Goal: Contribute content

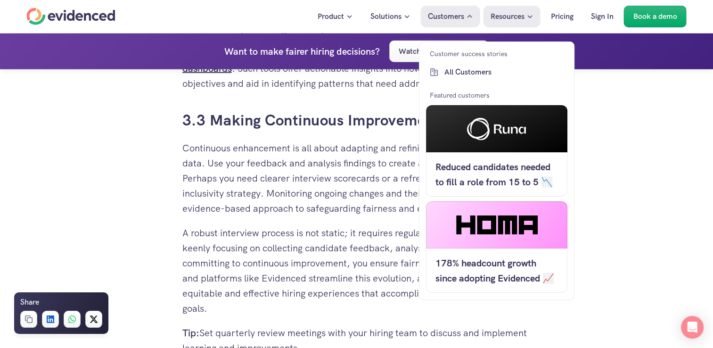
scroll to position [2722, 0]
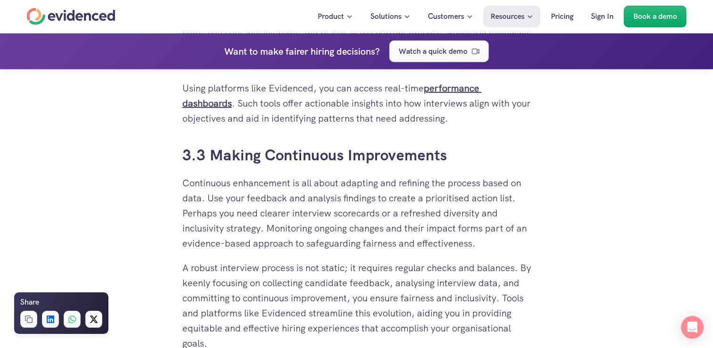
scroll to position [2384, 0]
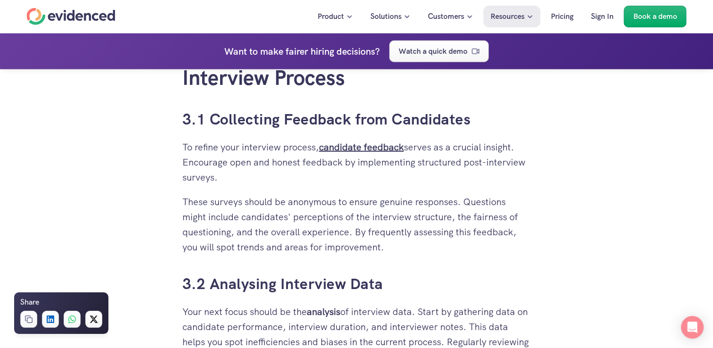
drag, startPoint x: 356, startPoint y: 178, endPoint x: 172, endPoint y: 128, distance: 191.0
copy div "3.1 Collecting Feedback from Candidates To refine your interview process, candi…"
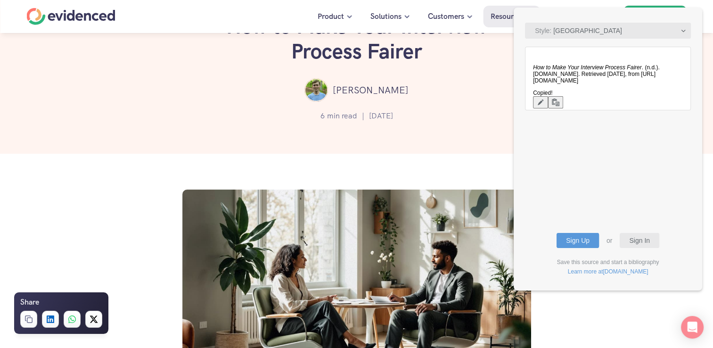
scroll to position [0, 0]
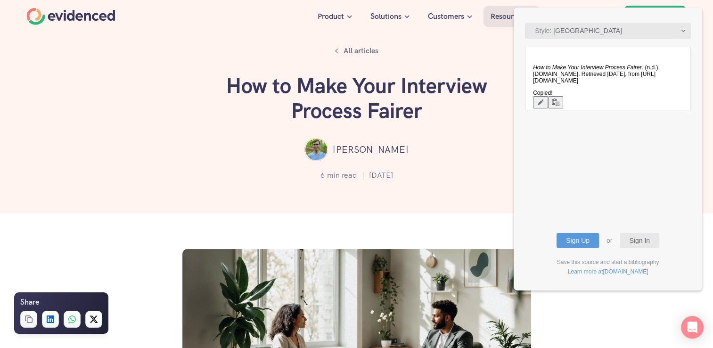
click at [371, 148] on p "[PERSON_NAME]" at bounding box center [371, 149] width 76 height 15
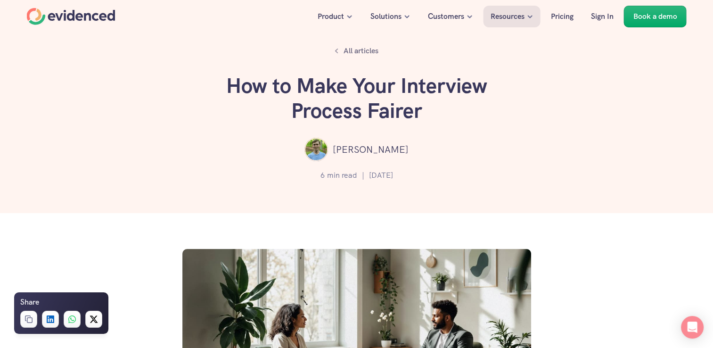
drag, startPoint x: 408, startPoint y: 152, endPoint x: 347, endPoint y: 148, distance: 60.9
click at [347, 148] on div "[PERSON_NAME]" at bounding box center [356, 150] width 656 height 24
copy p "[PERSON_NAME]"
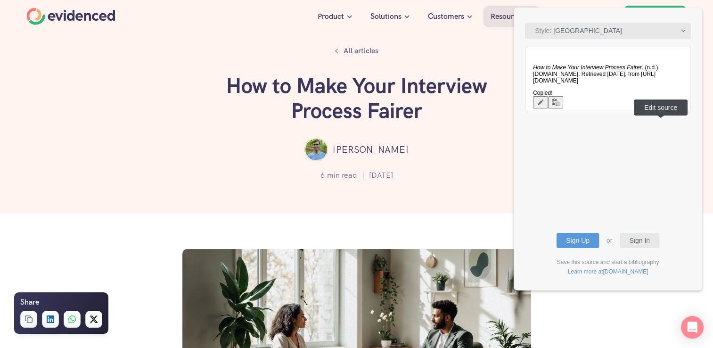
click at [544, 107] on icon "button" at bounding box center [541, 102] width 8 height 9
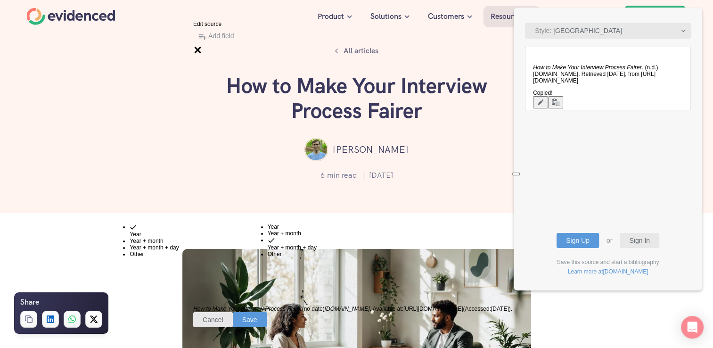
click at [193, 188] on input "Evidenced.app" at bounding box center [234, 193] width 83 height 10
click at [193, 174] on div at bounding box center [193, 174] width 0 height 0
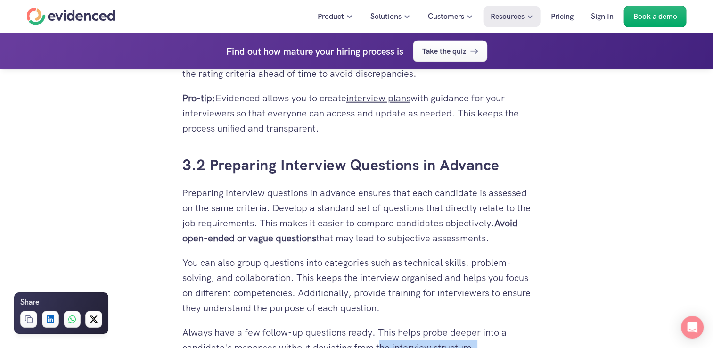
scroll to position [2602, 0]
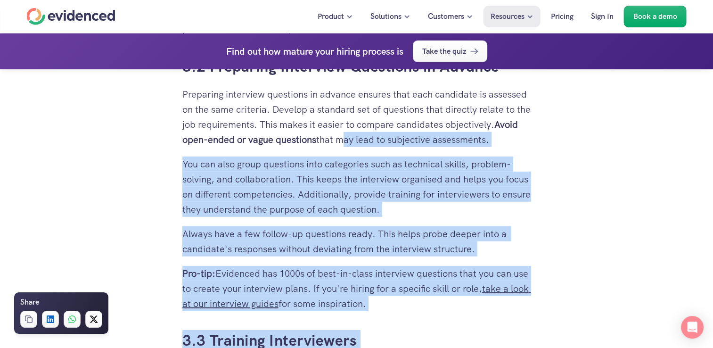
drag, startPoint x: 439, startPoint y: 199, endPoint x: 367, endPoint y: 138, distance: 94.6
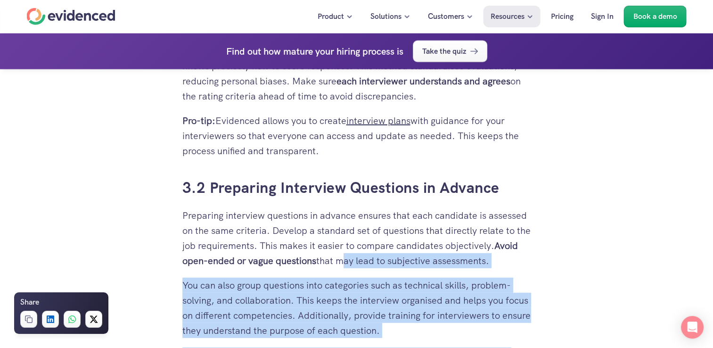
scroll to position [2284, 0]
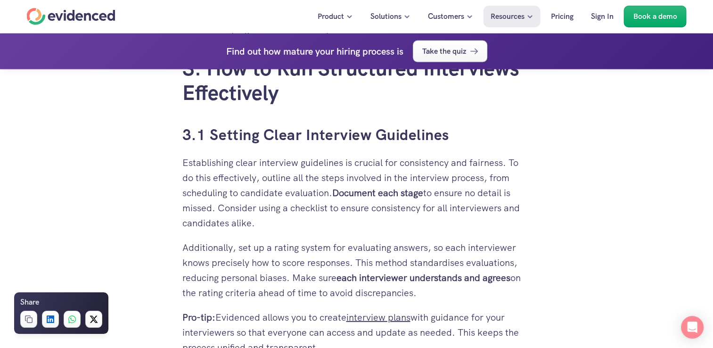
drag, startPoint x: 526, startPoint y: 292, endPoint x: 165, endPoint y: 139, distance: 391.9
copy div "3.1 Setting Clear Interview Guidelines Establishing clear interview guidelines …"
